Goal: Transaction & Acquisition: Download file/media

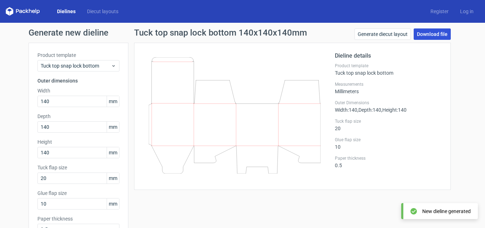
click at [426, 29] on link "Download file" at bounding box center [431, 34] width 37 height 11
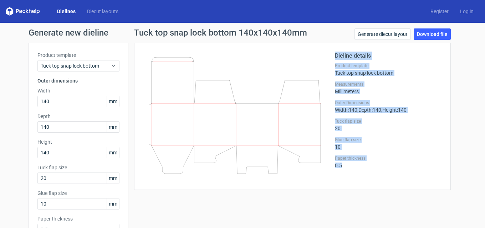
drag, startPoint x: 348, startPoint y: 162, endPoint x: 327, endPoint y: 108, distance: 58.6
click at [327, 108] on div "Dieline details Product template Tuck top snap lock bottom Measurements Millime…" at bounding box center [292, 117] width 299 height 130
click at [337, 99] on div "Dieline details Product template Tuck top snap lock bottom Measurements Millime…" at bounding box center [388, 117] width 107 height 130
drag, startPoint x: 332, startPoint y: 81, endPoint x: 356, endPoint y: 163, distance: 85.6
click at [356, 163] on div "Dieline details Product template Tuck top snap lock bottom Measurements Millime…" at bounding box center [388, 117] width 107 height 130
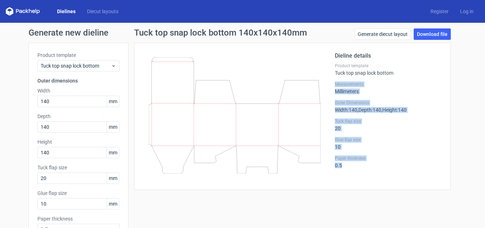
click at [370, 128] on div "Tuck flap size 20" at bounding box center [388, 125] width 107 height 13
